Goal: Manage account settings

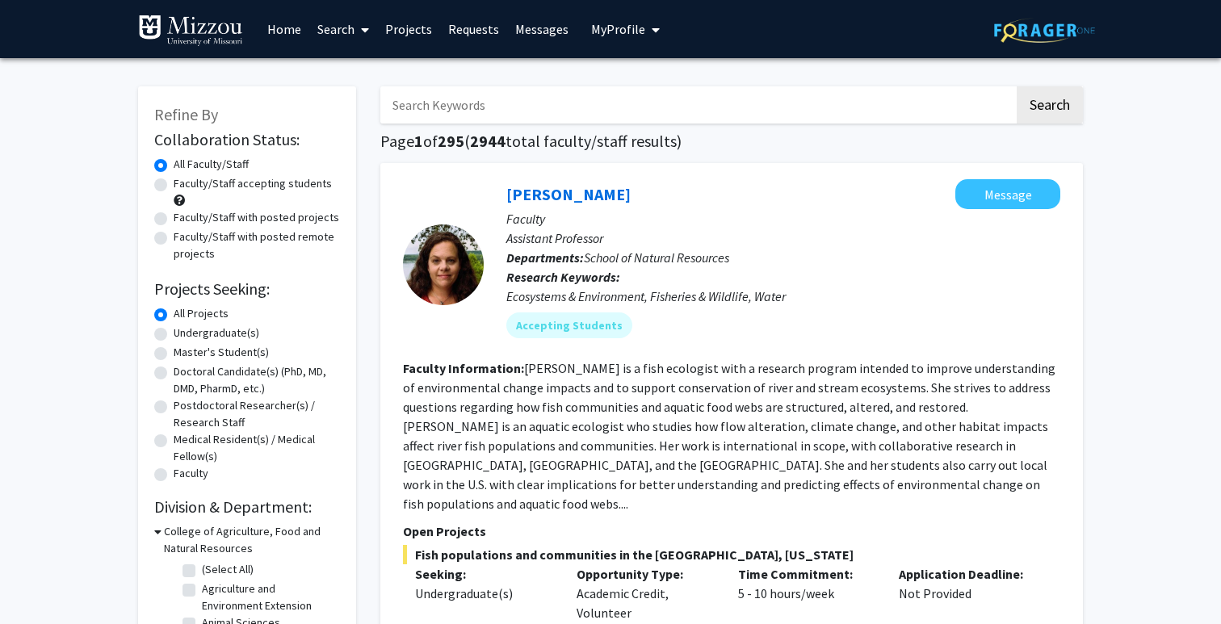
click at [624, 25] on span "My Profile" at bounding box center [618, 29] width 54 height 16
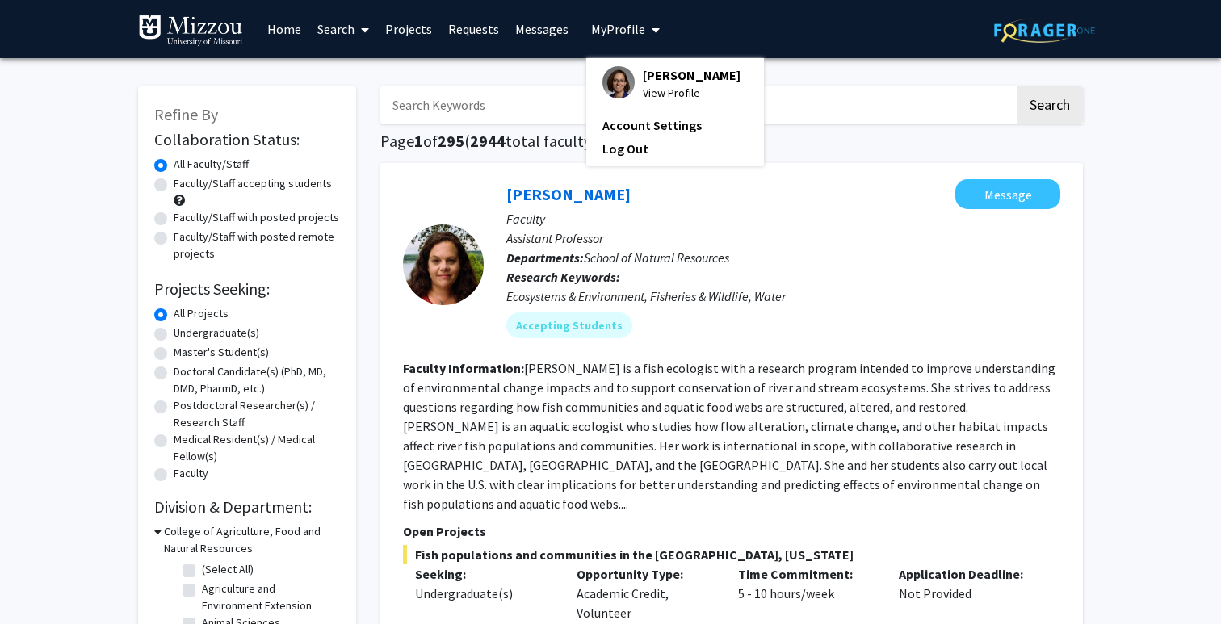
click at [654, 76] on span "[PERSON_NAME]" at bounding box center [692, 75] width 98 height 18
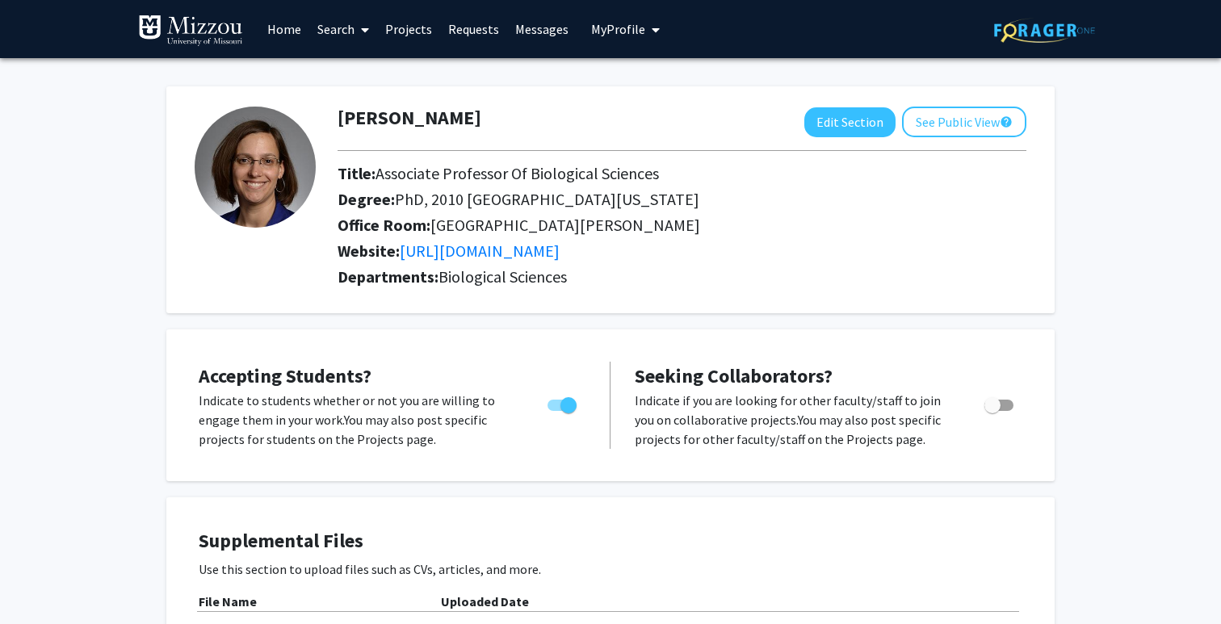
click at [552, 406] on span "Toggle" at bounding box center [562, 405] width 29 height 11
click at [555, 411] on input "Would you like to permit student requests?" at bounding box center [555, 411] width 1 height 1
checkbox input "false"
click at [285, 35] on link "Home" at bounding box center [284, 29] width 50 height 57
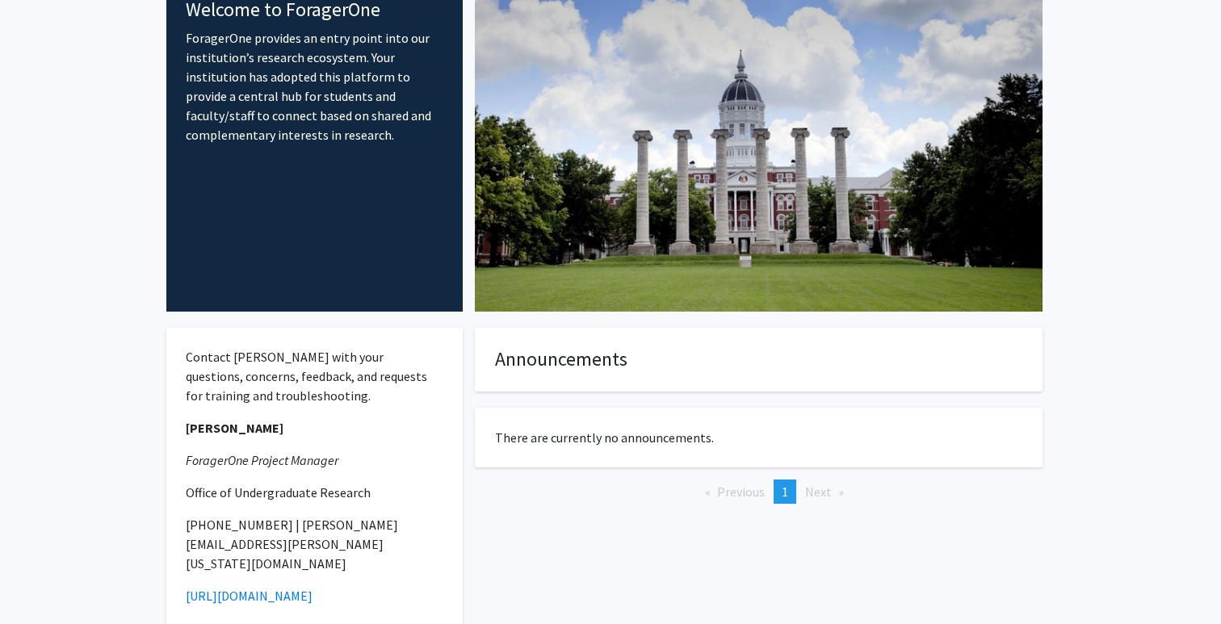
scroll to position [179, 0]
